Goal: Task Accomplishment & Management: Use online tool/utility

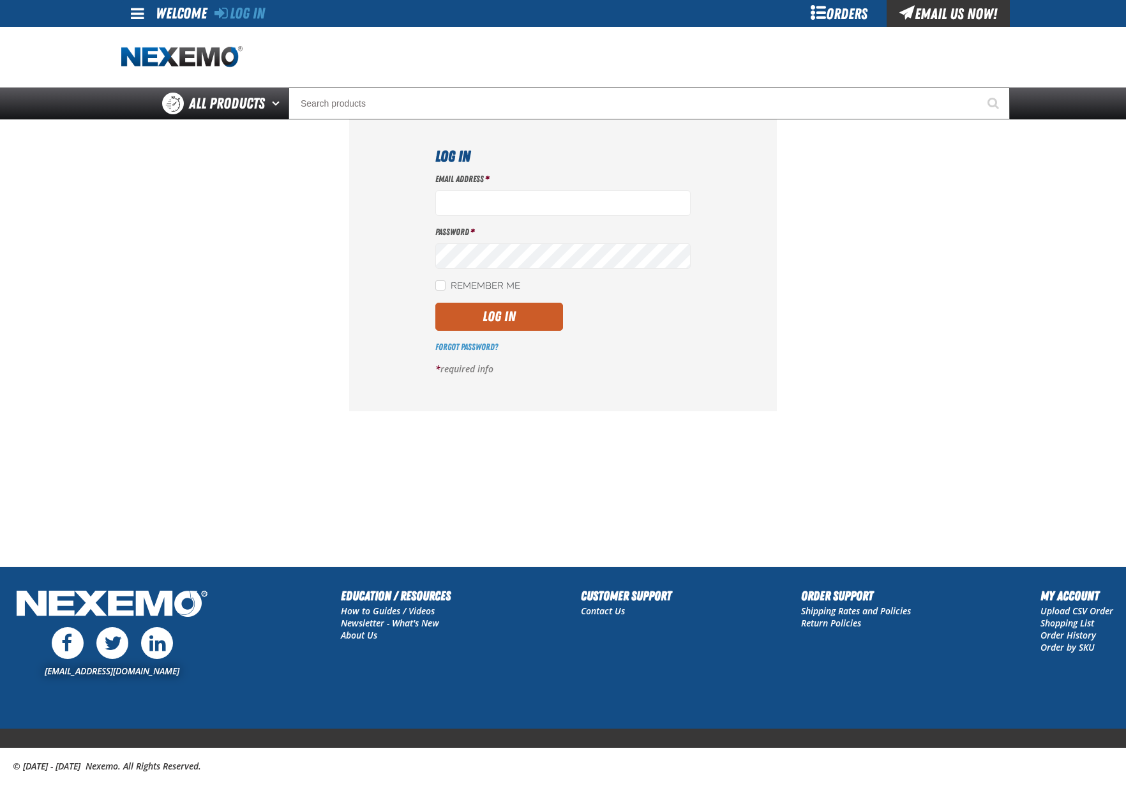
type input "bhogan@vtaig.com"
click at [435, 303] on button "Log In" at bounding box center [499, 317] width 128 height 28
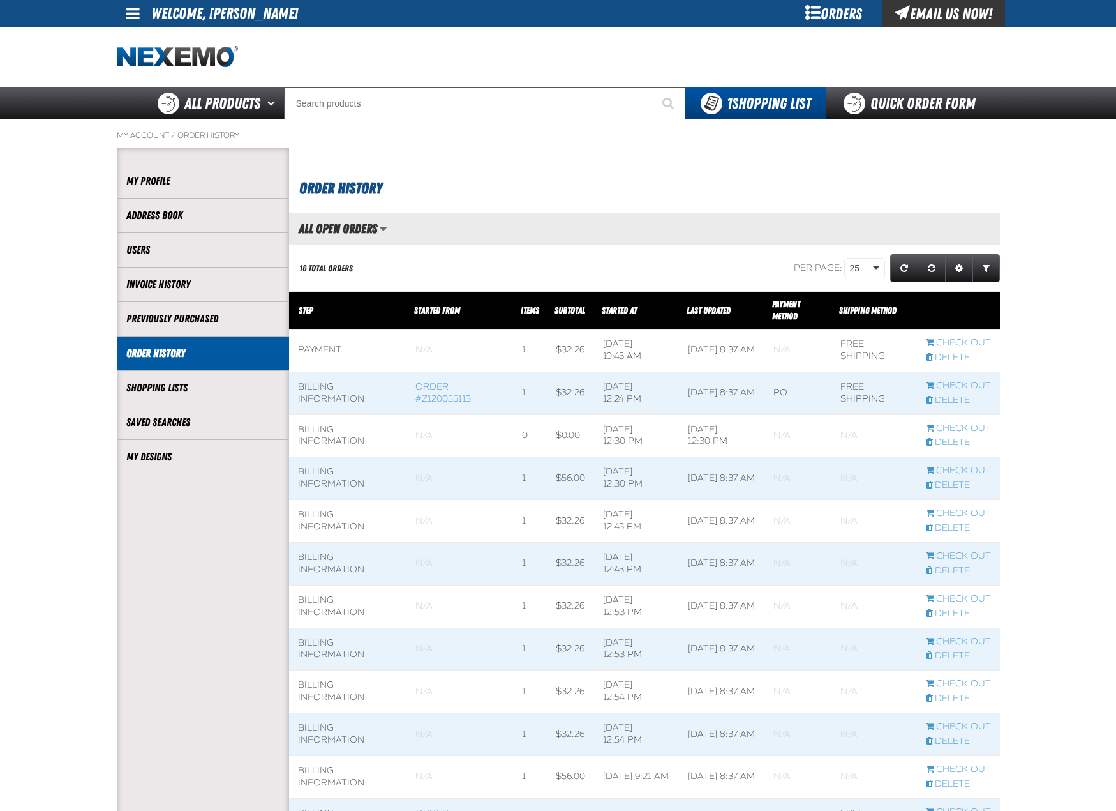
scroll to position [1, 1]
click at [165, 444] on li "My Designs" at bounding box center [203, 457] width 172 height 34
click at [149, 447] on li "My Designs" at bounding box center [203, 457] width 172 height 34
click at [147, 453] on link "My Designs" at bounding box center [202, 456] width 153 height 15
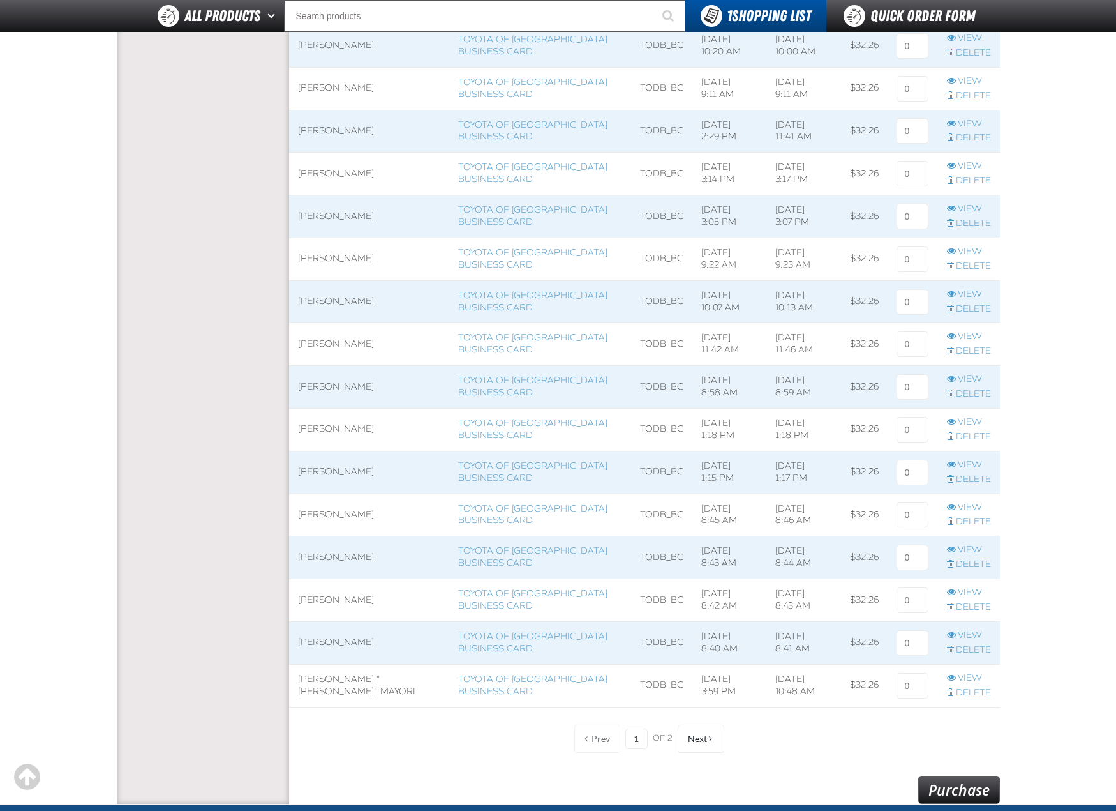
scroll to position [638, 0]
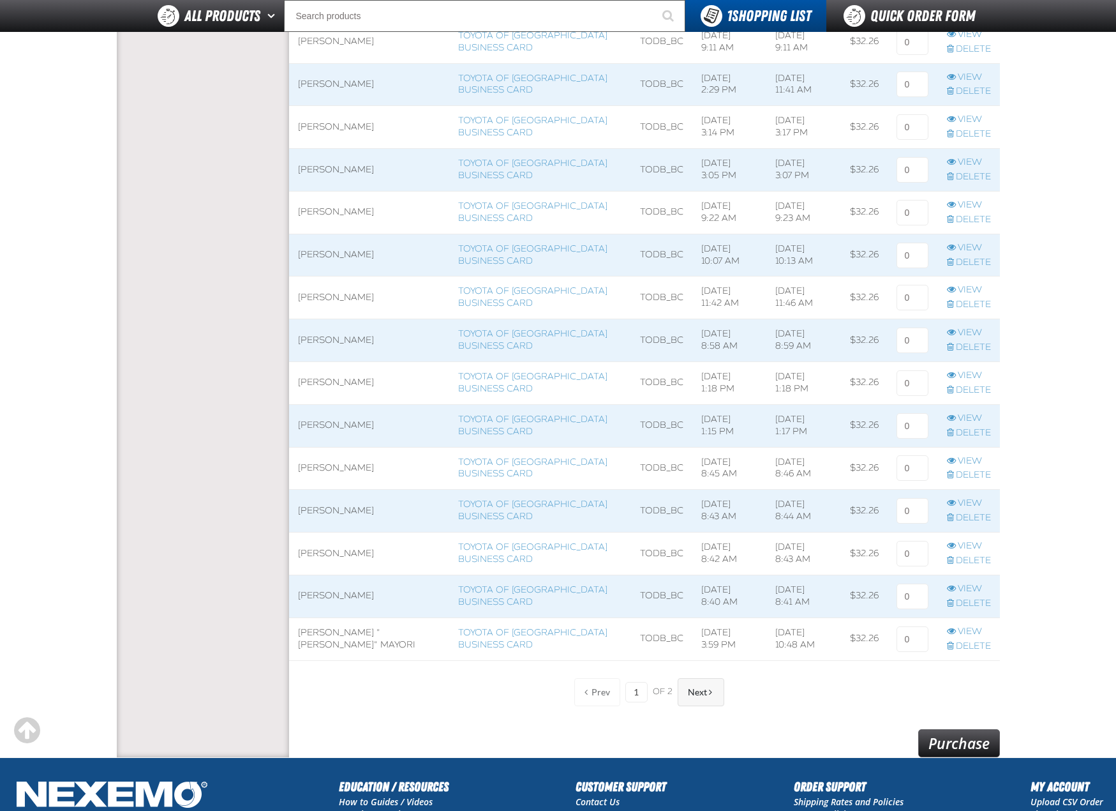
click at [713, 691] on button "Next" at bounding box center [701, 692] width 47 height 28
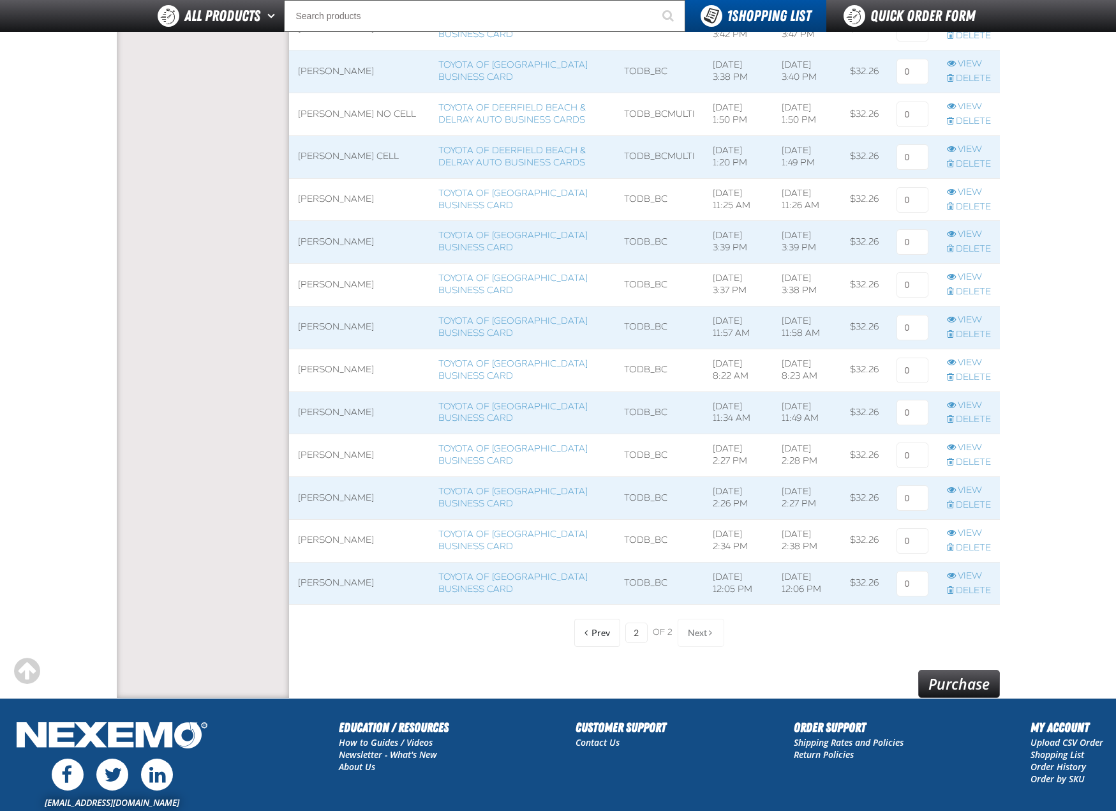
scroll to position [489, 0]
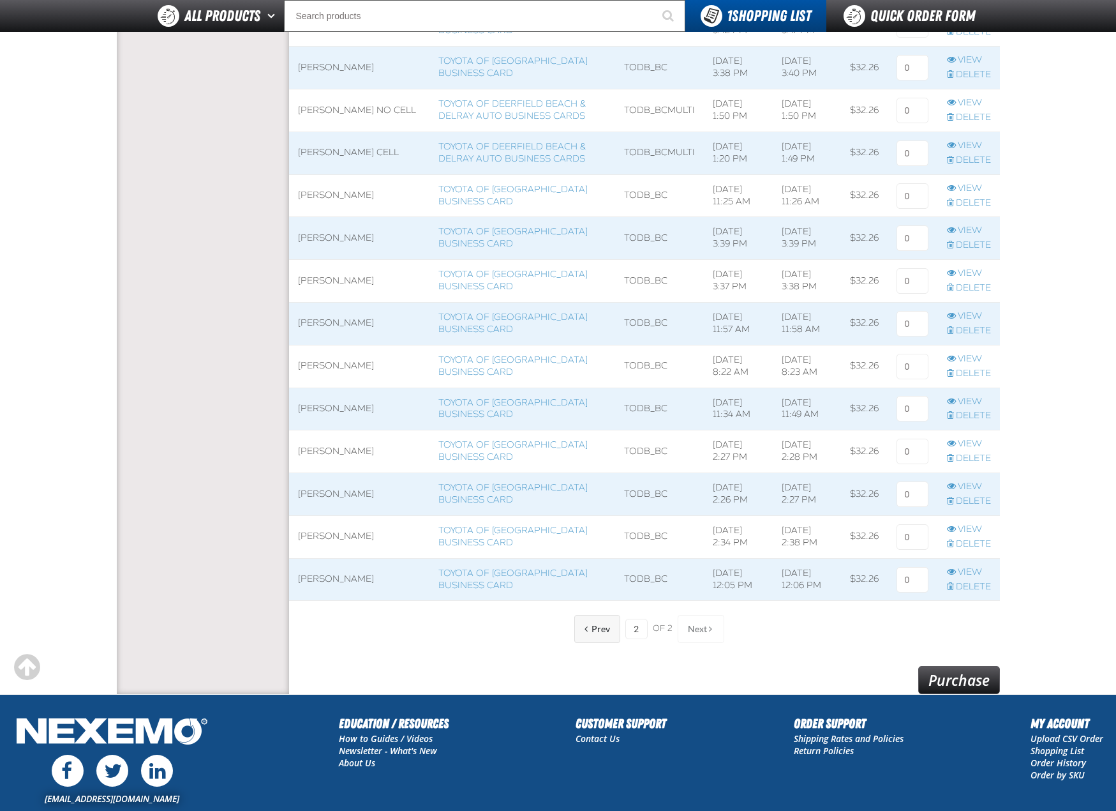
click at [600, 633] on span "Prev" at bounding box center [601, 629] width 19 height 10
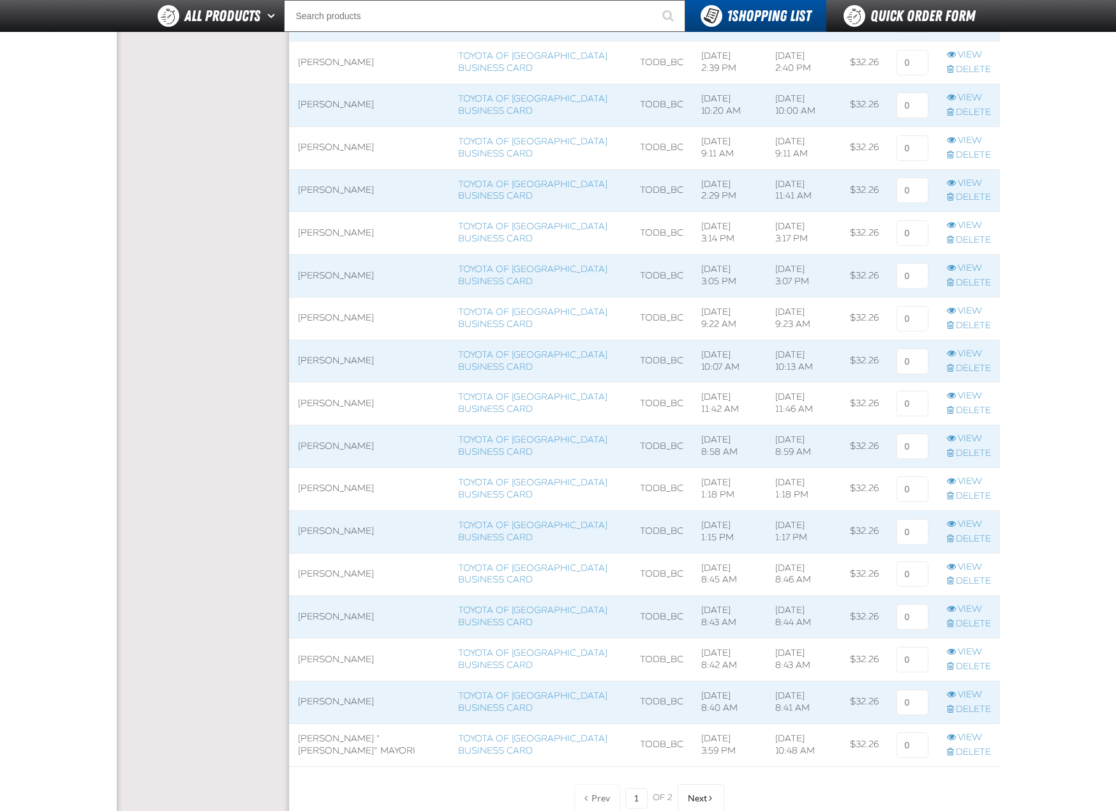
scroll to position [42, 0]
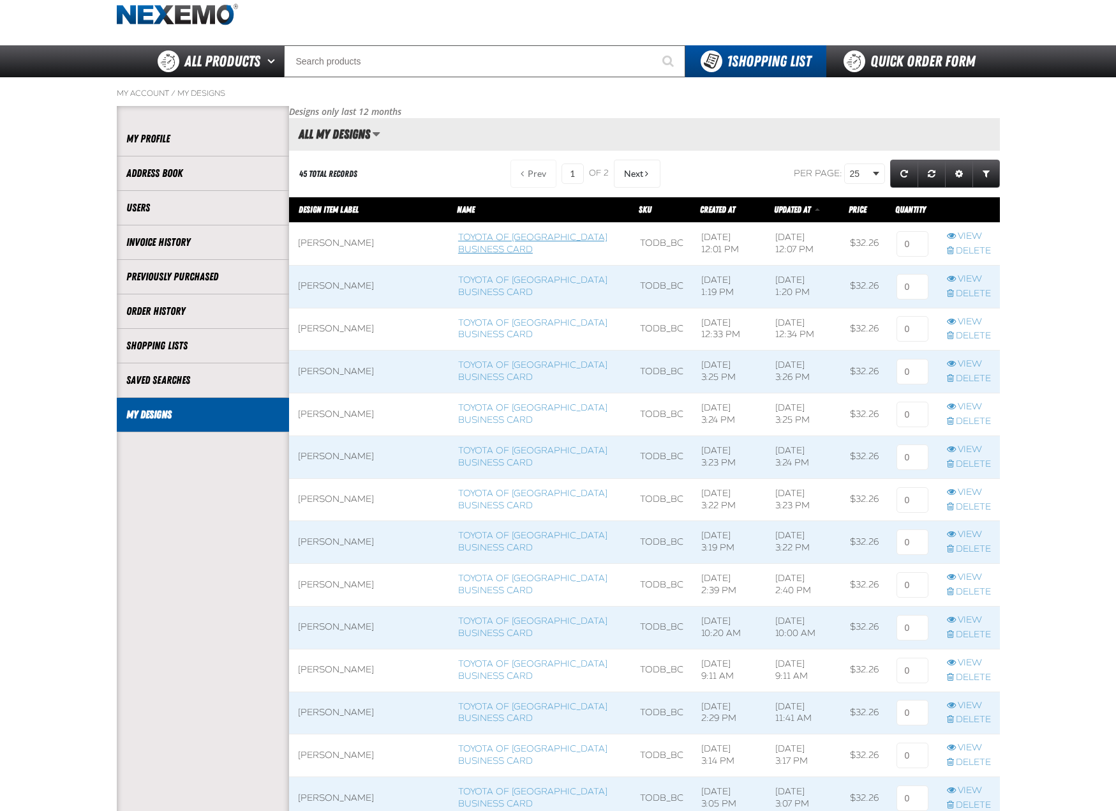
click at [479, 243] on span at bounding box center [540, 244] width 182 height 42
click at [479, 238] on link "Toyota of Deerfield Beach Business Card" at bounding box center [532, 243] width 149 height 23
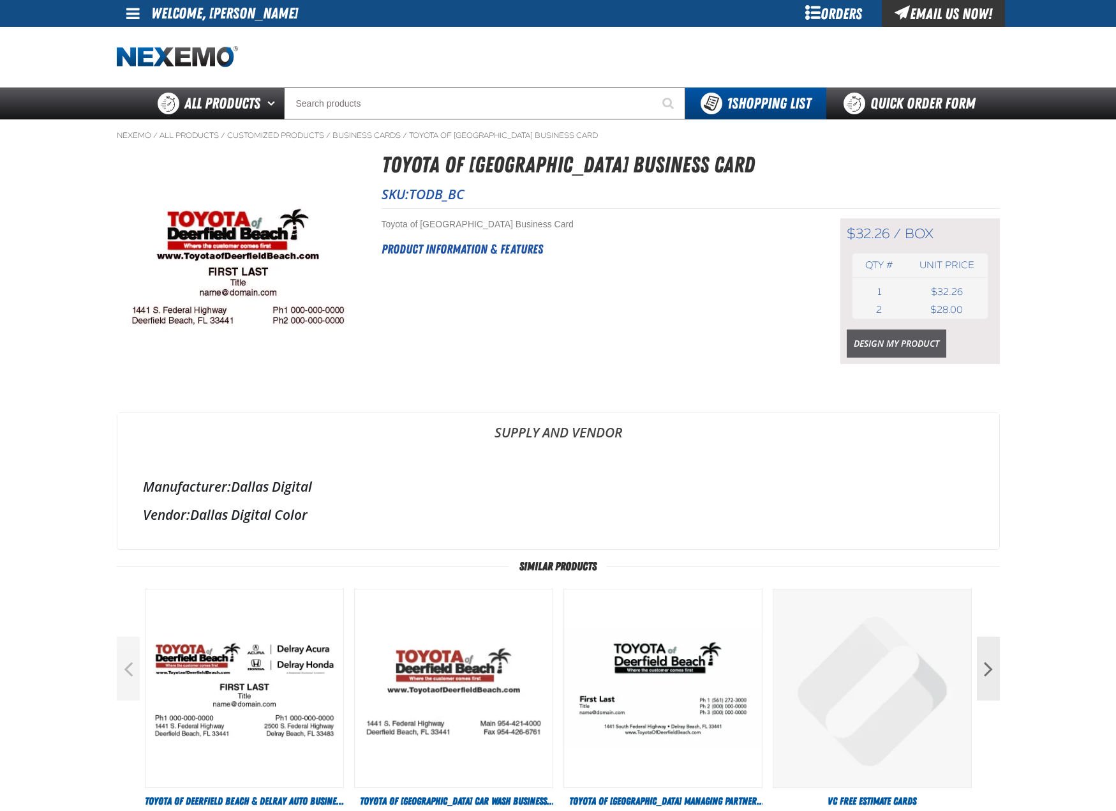
click at [909, 345] on link "Design My Product" at bounding box center [897, 343] width 100 height 28
